Goal: Task Accomplishment & Management: Use online tool/utility

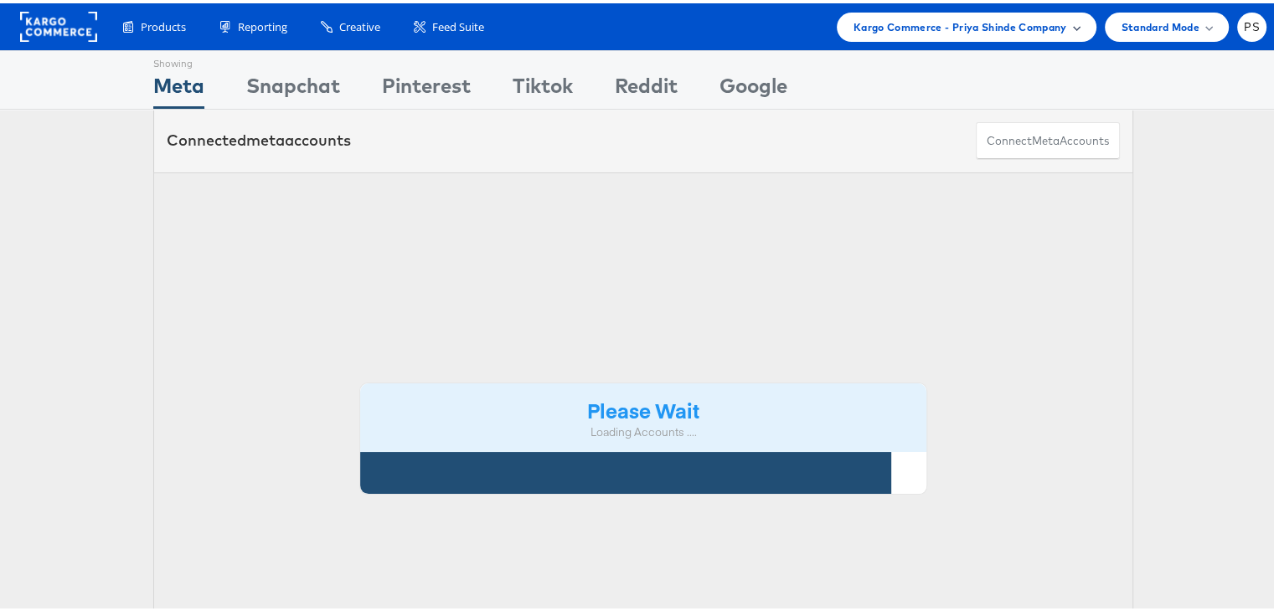
click at [993, 33] on div "Kargo Commerce - Priya Shinde Company" at bounding box center [967, 23] width 260 height 29
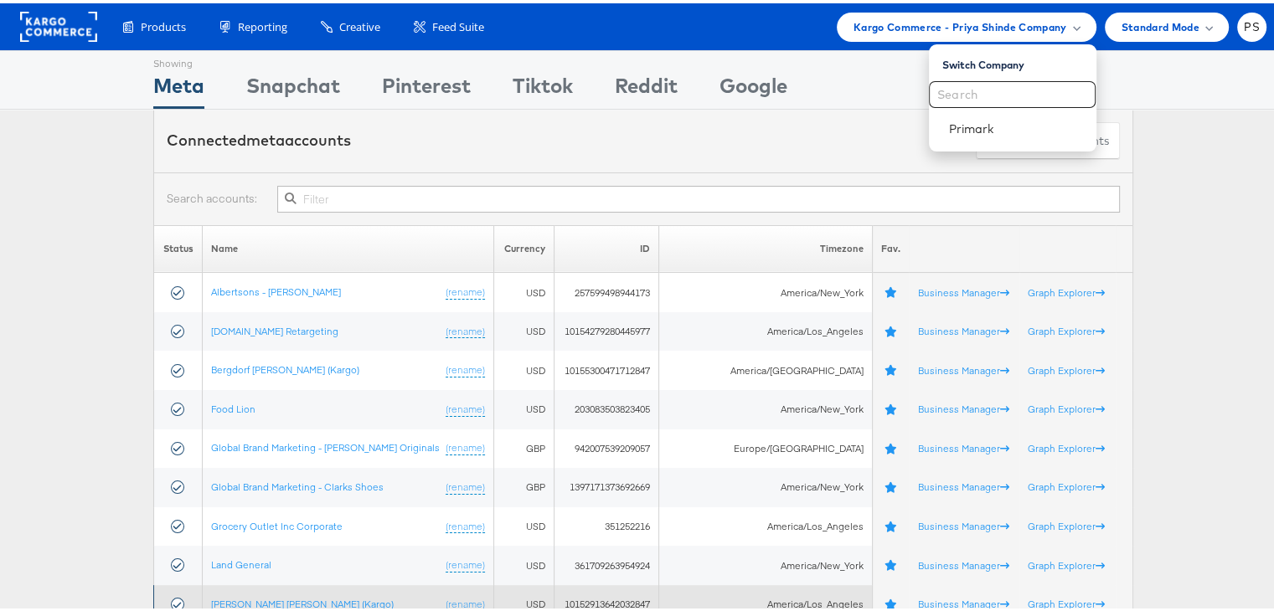
scroll to position [335, 0]
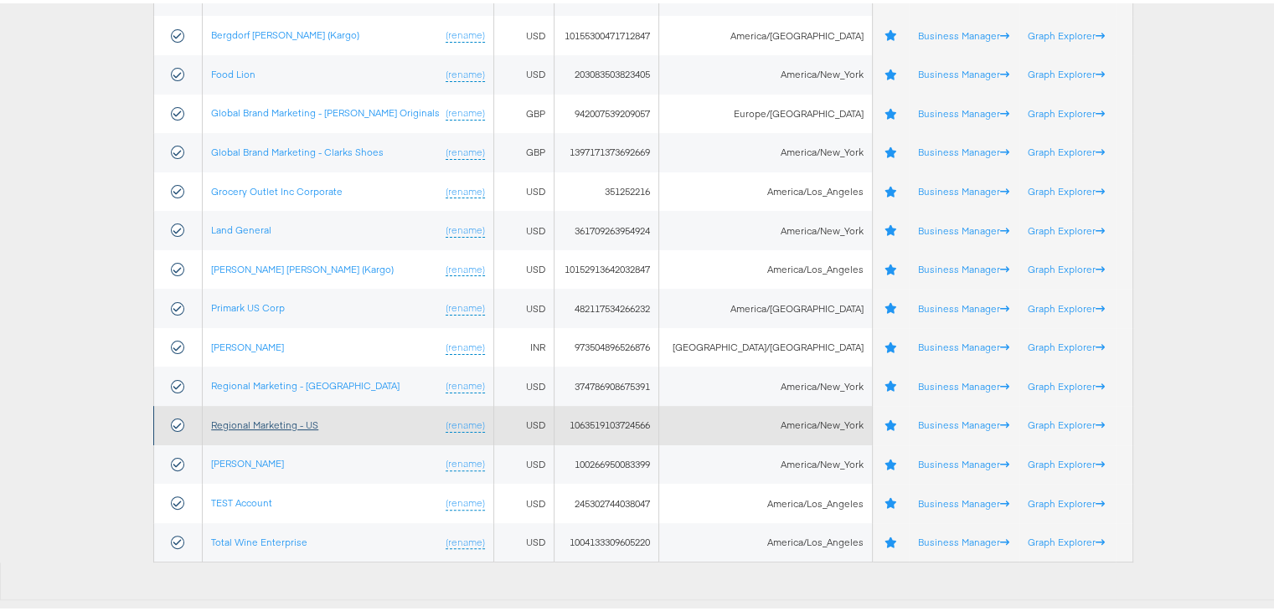
click at [275, 423] on link "Regional Marketing - US" at bounding box center [264, 421] width 107 height 13
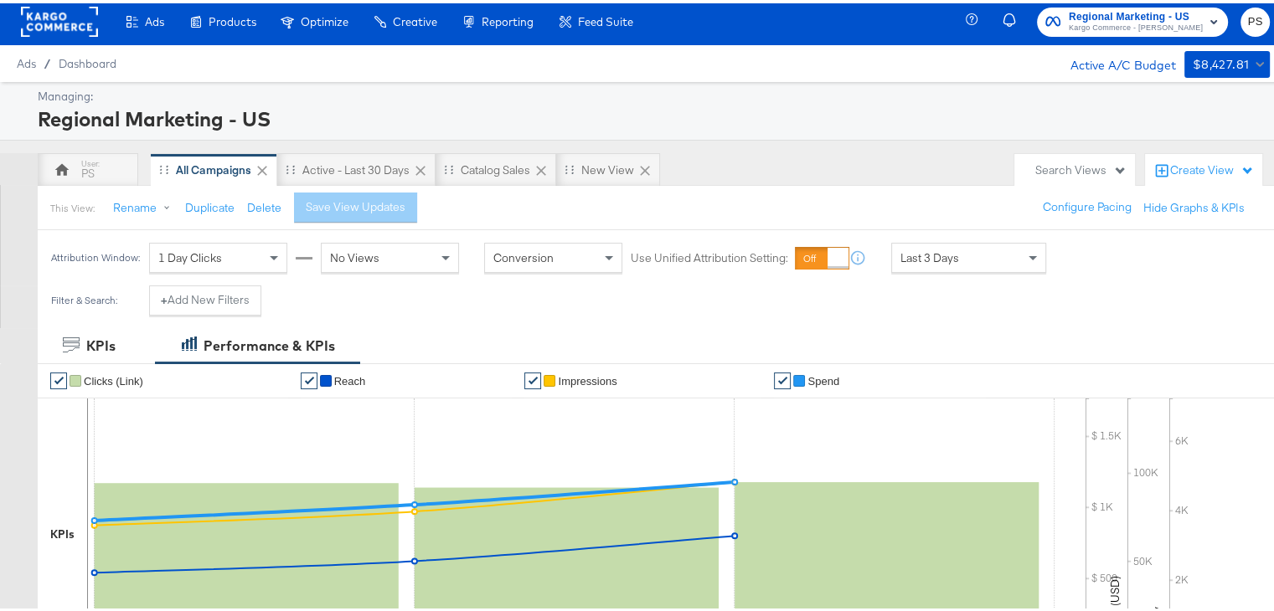
scroll to position [17, 0]
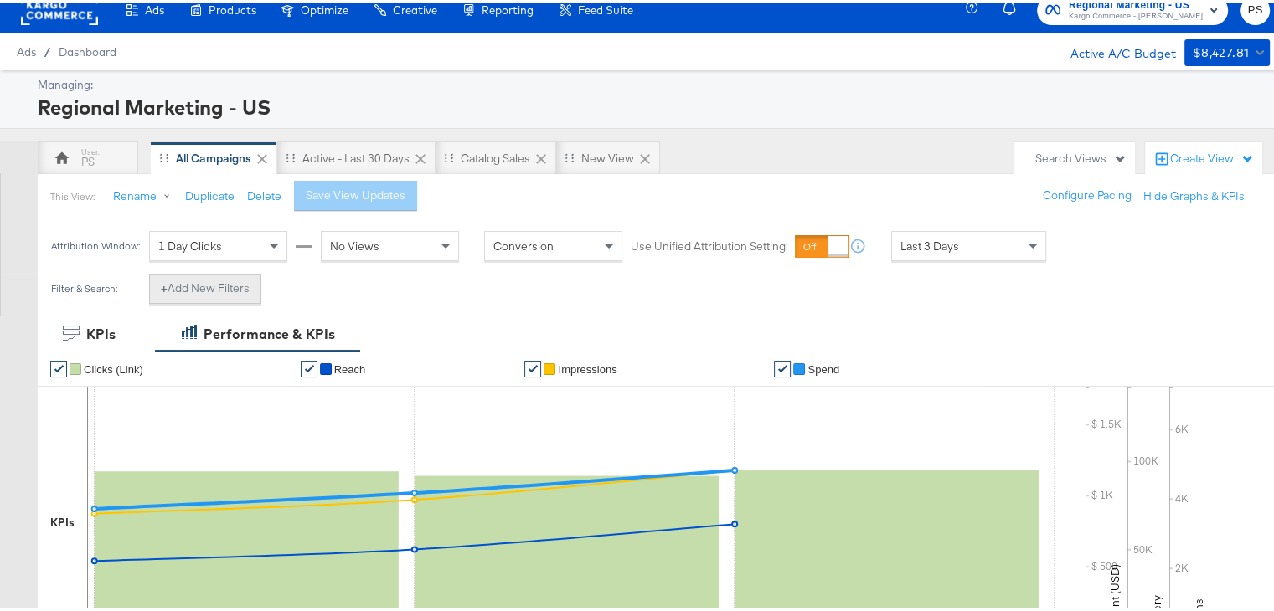
click at [231, 282] on button "+ Add New Filters" at bounding box center [205, 286] width 112 height 30
